Goal: Transaction & Acquisition: Purchase product/service

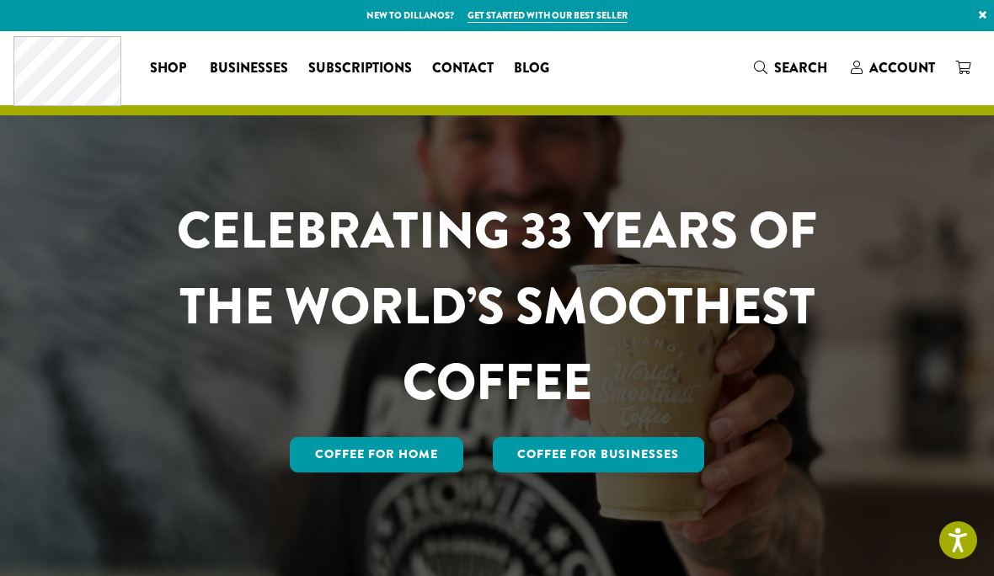
click at [400, 473] on link "Coffee for Home" at bounding box center [377, 454] width 174 height 35
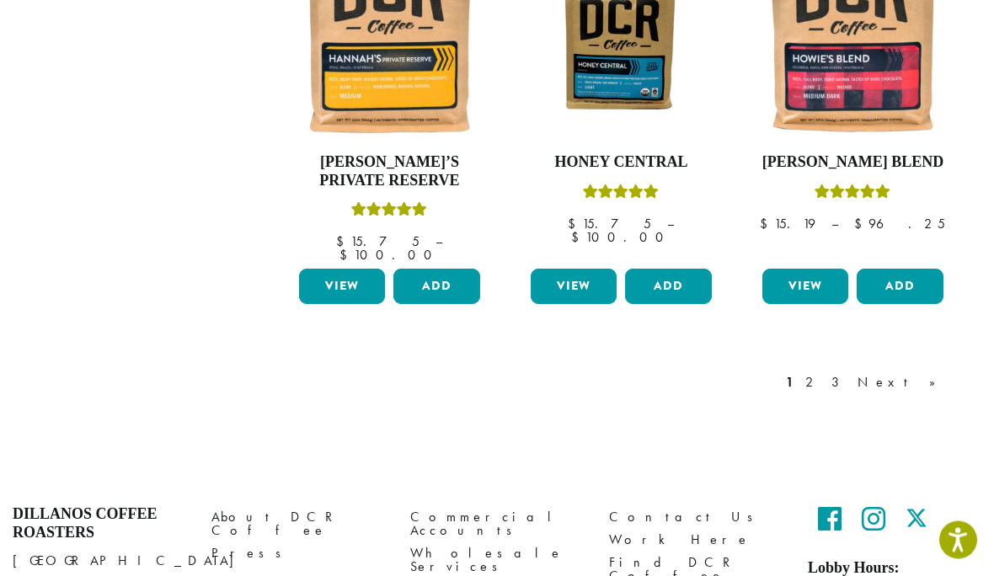
scroll to position [1516, 0]
click at [933, 373] on link "Next »" at bounding box center [902, 383] width 97 height 20
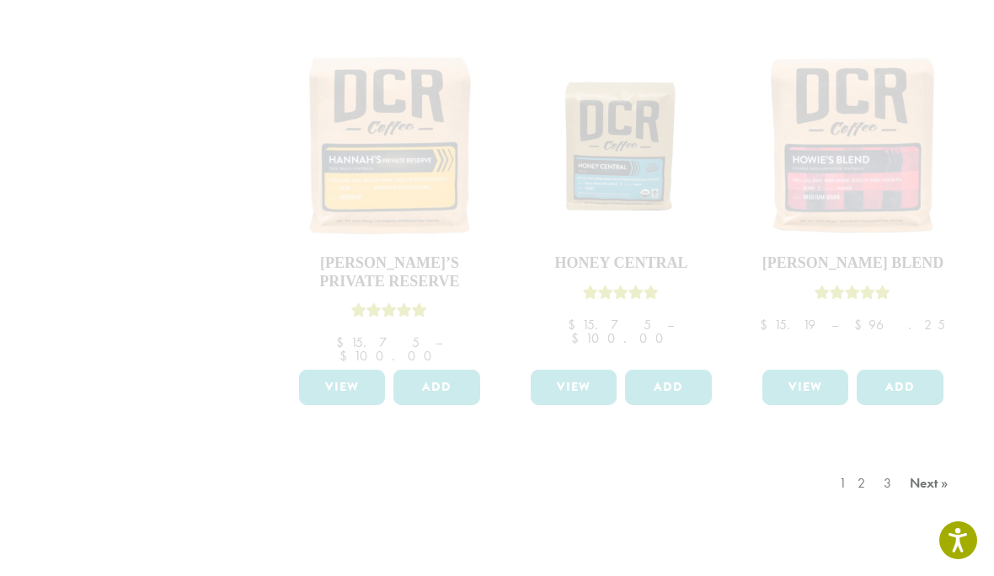
scroll to position [1432, 0]
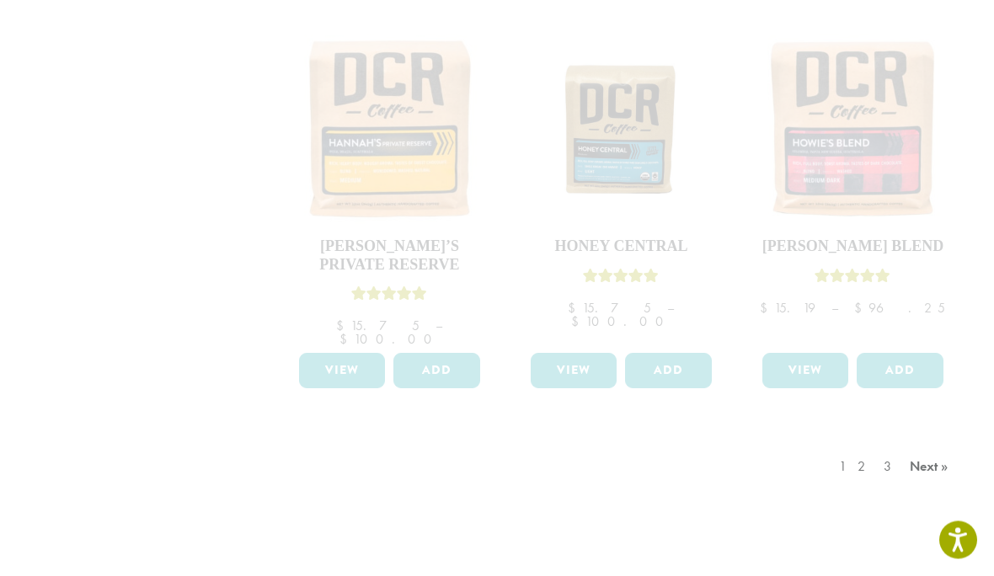
click at [876, 445] on div "1 2 3 Next »" at bounding box center [896, 484] width 120 height 79
click at [917, 445] on div "1 2 3 Next »" at bounding box center [896, 484] width 120 height 79
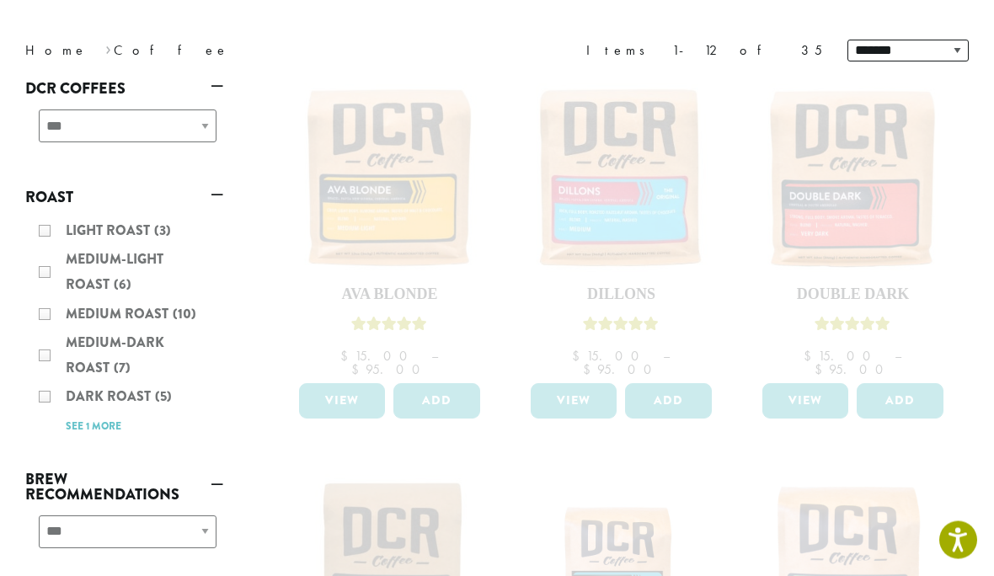
scroll to position [211, 0]
click at [50, 268] on div "Light Roast (3) Medium-Light Roast (6) Medium Roast (10) Medium-Dark Roast (7) …" at bounding box center [124, 327] width 198 height 233
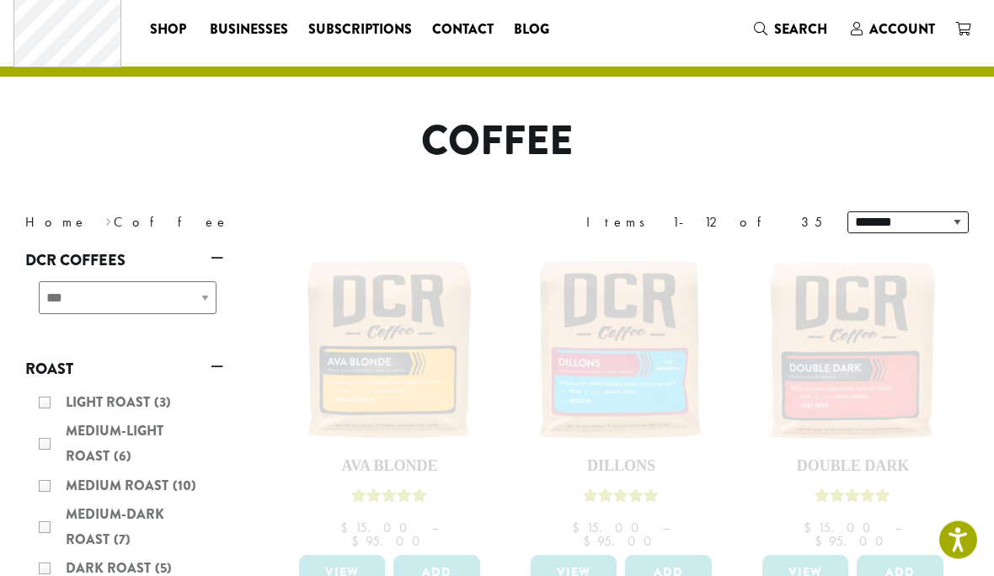
scroll to position [0, 0]
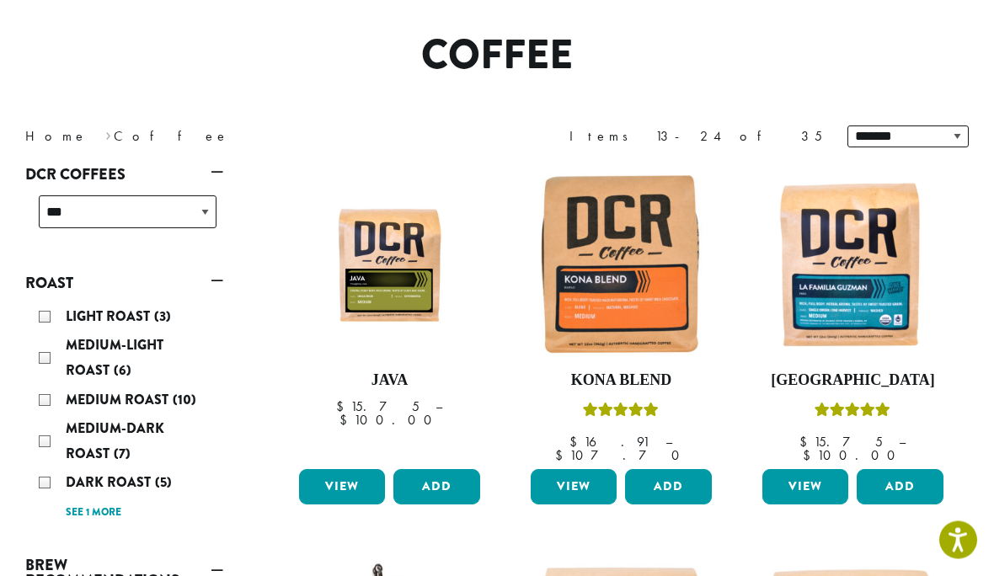
scroll to position [126, 0]
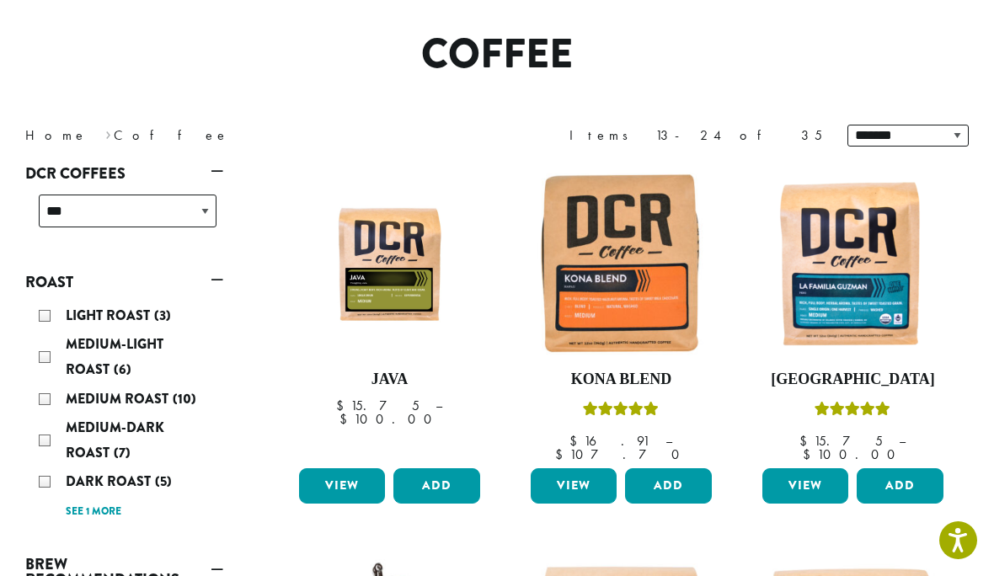
click at [45, 400] on div "Medium Roast (10)" at bounding box center [128, 399] width 178 height 25
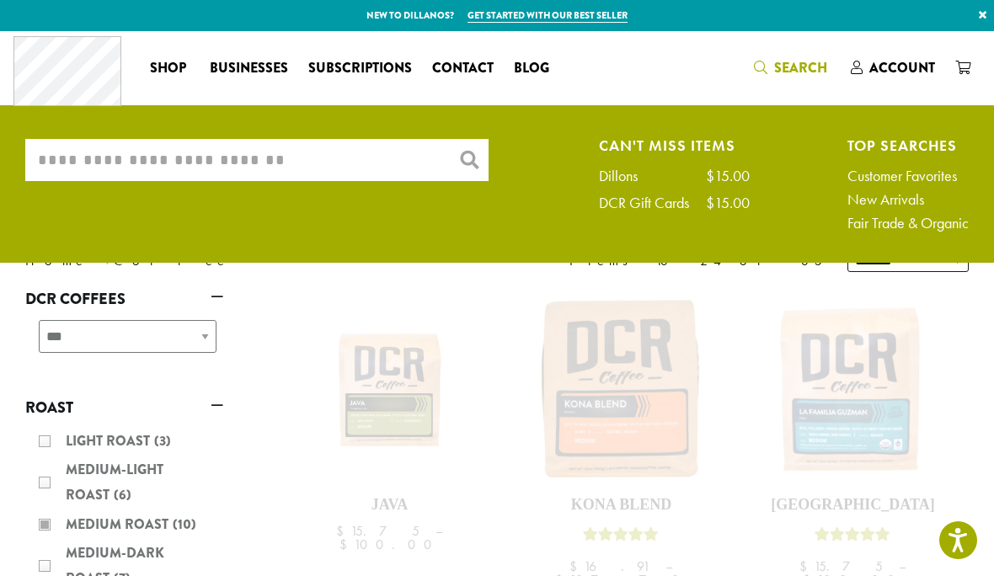
click at [240, 168] on input "What are you searching for?" at bounding box center [256, 160] width 463 height 42
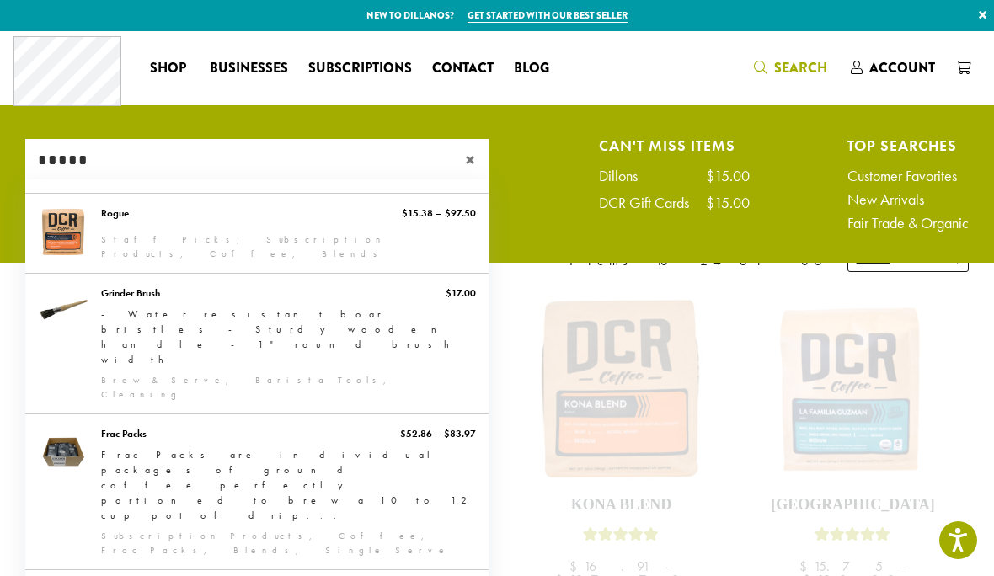
type input "*****"
click at [185, 231] on link "Rogue" at bounding box center [256, 233] width 463 height 79
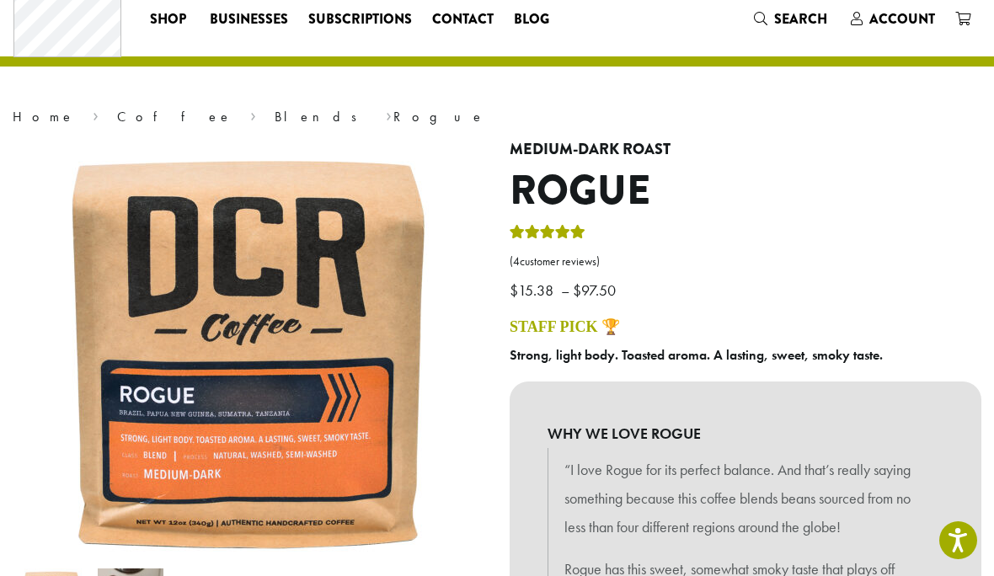
scroll to position [87, 0]
